Goal: Task Accomplishment & Management: Complete application form

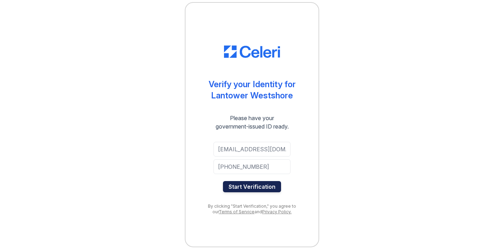
click at [261, 186] on button "Start Verification" at bounding box center [252, 186] width 58 height 11
